Goal: Navigation & Orientation: Find specific page/section

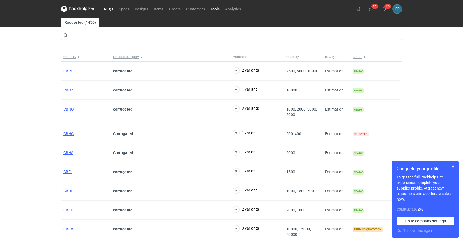
click at [217, 10] on link "Tools" at bounding box center [215, 9] width 15 height 7
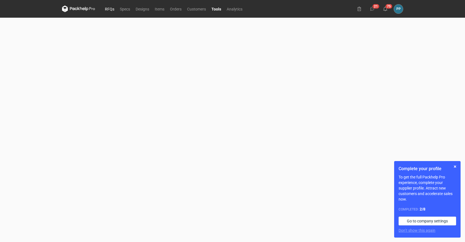
click at [108, 11] on link "RFQs" at bounding box center [109, 9] width 15 height 7
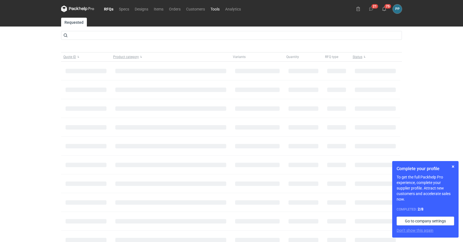
click at [216, 8] on link "Tools" at bounding box center [215, 9] width 15 height 7
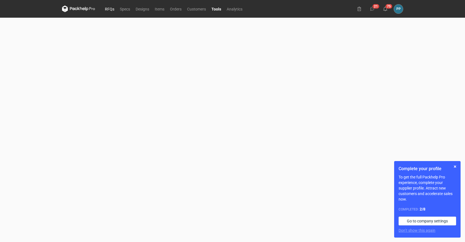
click at [111, 10] on link "RFQs" at bounding box center [109, 9] width 15 height 7
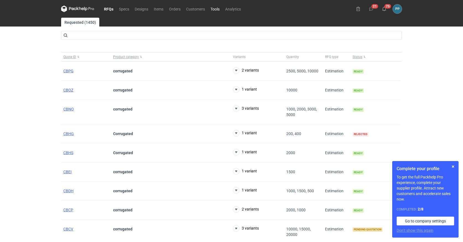
click at [215, 9] on link "Tools" at bounding box center [215, 9] width 15 height 7
